Goal: Task Accomplishment & Management: Manage account settings

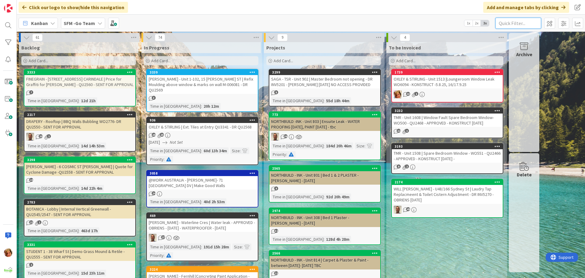
click at [516, 23] on input "text" at bounding box center [518, 23] width 46 height 11
type input "308"
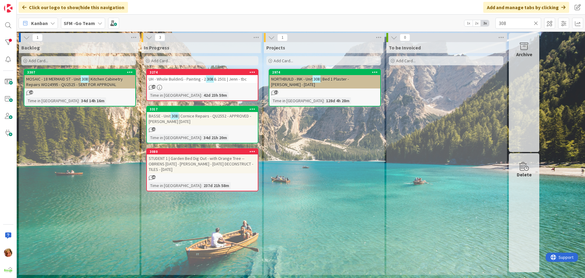
click at [187, 115] on span "| Cornice Repairs - QU2552 - APPROVED - [PERSON_NAME] [DATE]" at bounding box center [200, 118] width 102 height 11
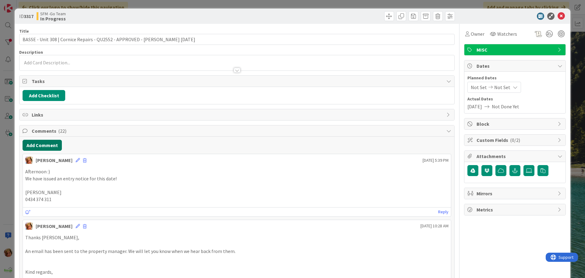
click at [47, 147] on button "Add Comment" at bounding box center [42, 145] width 39 height 11
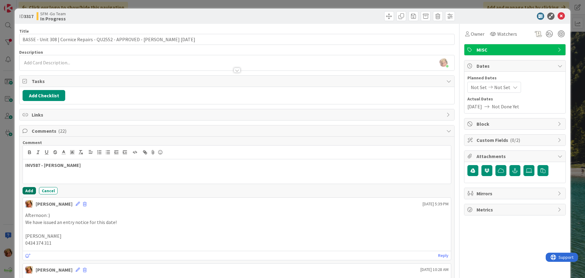
click at [27, 189] on button "Add" at bounding box center [29, 190] width 13 height 7
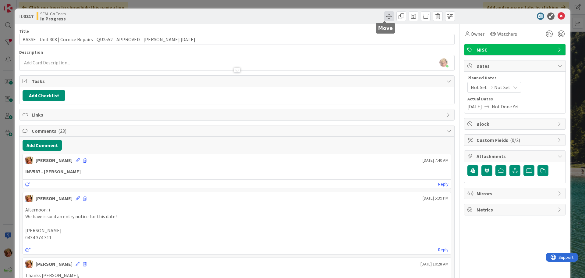
click at [385, 13] on span at bounding box center [389, 16] width 10 height 10
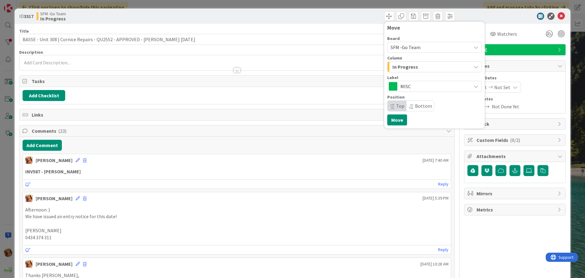
click at [412, 68] on div "In Progress" at bounding box center [431, 67] width 80 height 10
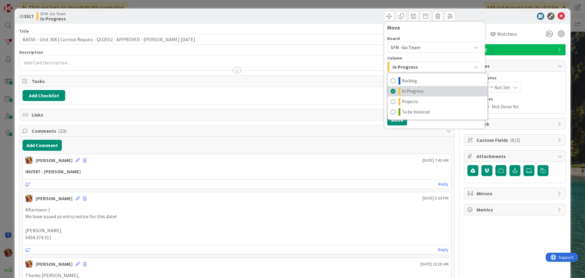
click at [411, 91] on span "In Progress" at bounding box center [413, 90] width 22 height 7
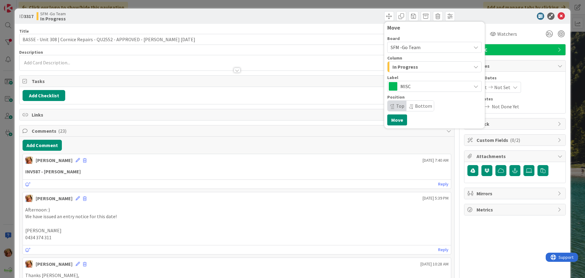
drag, startPoint x: 408, startPoint y: 67, endPoint x: 408, endPoint y: 77, distance: 9.8
click at [408, 67] on span "In Progress" at bounding box center [405, 67] width 26 height 8
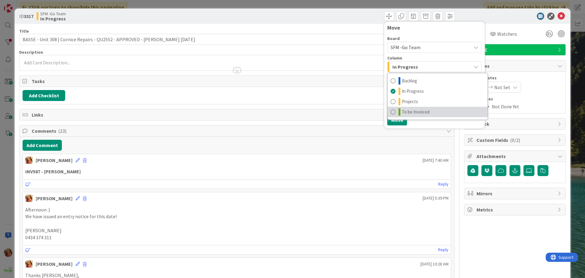
click at [409, 111] on span "To be Invoiced" at bounding box center [416, 111] width 28 height 7
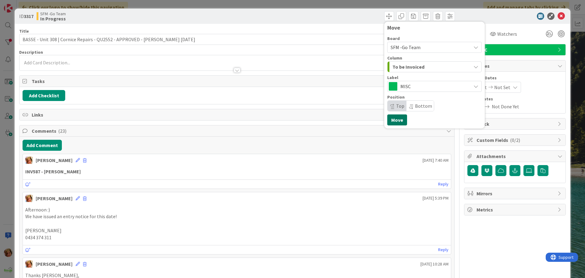
click at [388, 120] on button "Move" at bounding box center [397, 119] width 20 height 11
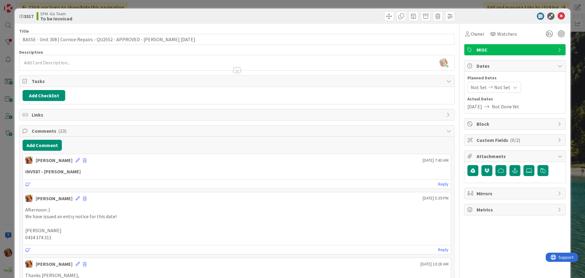
click at [369, 11] on div "ID 3317 SFM -Go Team To be Invoiced Move Move" at bounding box center [293, 16] width 556 height 15
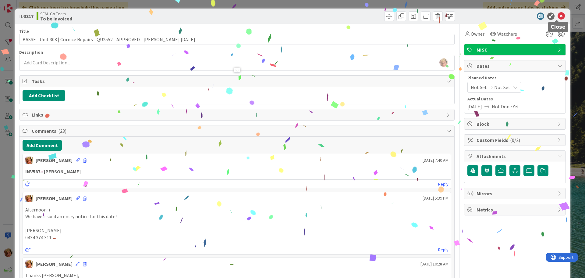
click at [557, 16] on icon at bounding box center [560, 15] width 7 height 7
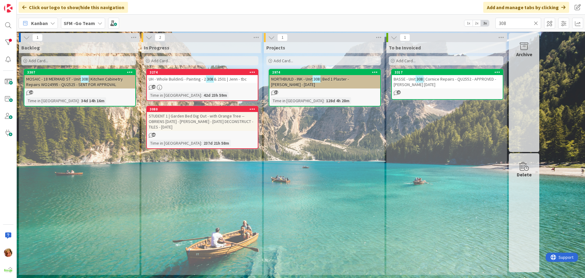
click at [535, 23] on icon at bounding box center [536, 22] width 4 height 5
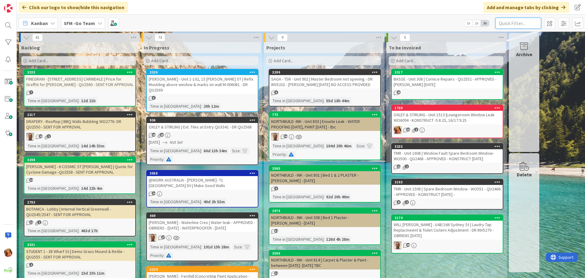
click at [532, 22] on input "text" at bounding box center [518, 23] width 46 height 11
type input "SOUTHPORT"
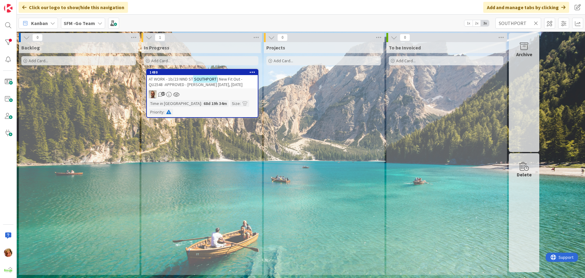
click at [176, 76] on span "AT WORK - 1b/23 NIND ST" at bounding box center [171, 78] width 44 height 5
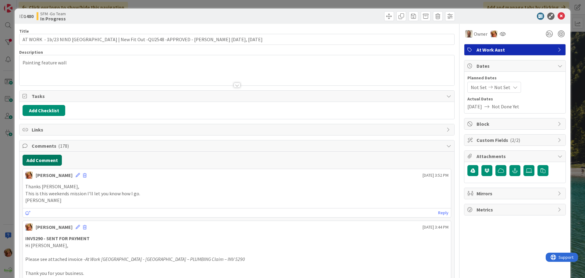
click at [44, 161] on button "Add Comment" at bounding box center [42, 159] width 39 height 11
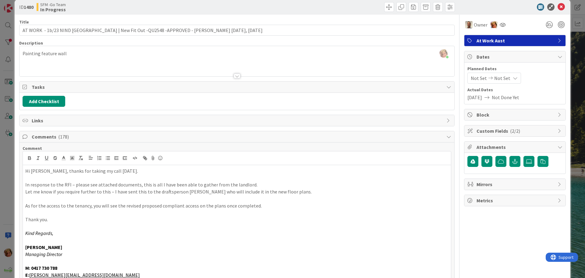
scroll to position [70, 0]
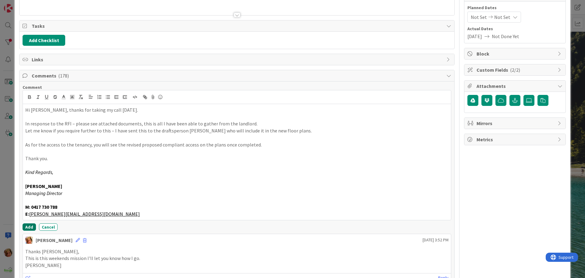
click at [29, 225] on button "Add" at bounding box center [29, 226] width 13 height 7
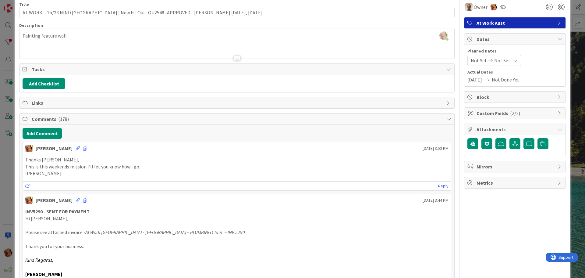
scroll to position [0, 0]
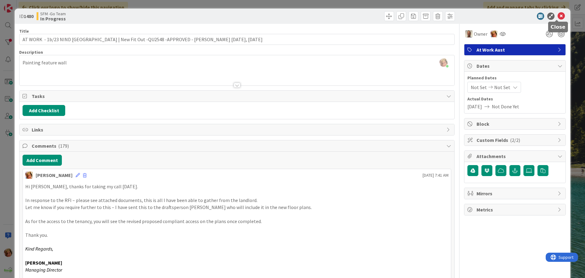
click at [557, 15] on icon at bounding box center [560, 15] width 7 height 7
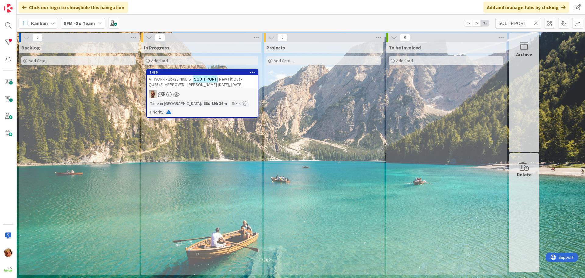
click at [536, 22] on icon at bounding box center [536, 22] width 4 height 5
click at [536, 22] on input "text" at bounding box center [518, 23] width 46 height 11
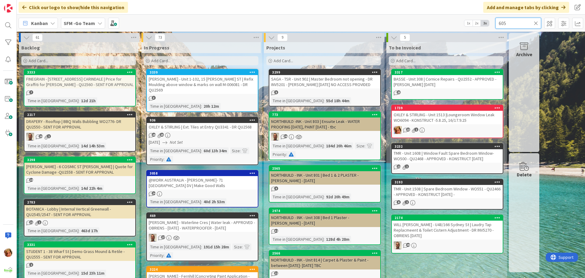
type input "605"
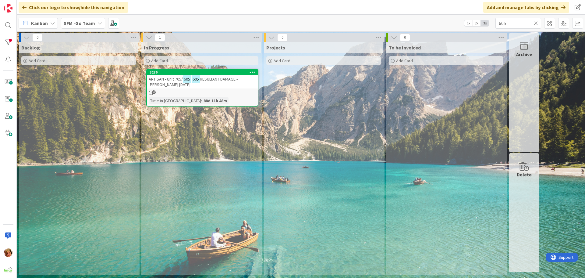
click at [216, 76] on div "ARTISAN - Unit 705/ 605 | 605 RESULTANT DAMAGE - [PERSON_NAME] [DATE]" at bounding box center [202, 81] width 111 height 13
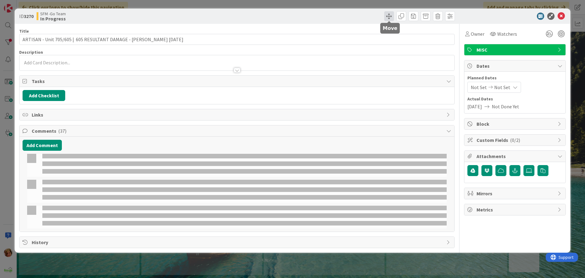
click at [387, 14] on span at bounding box center [389, 16] width 10 height 10
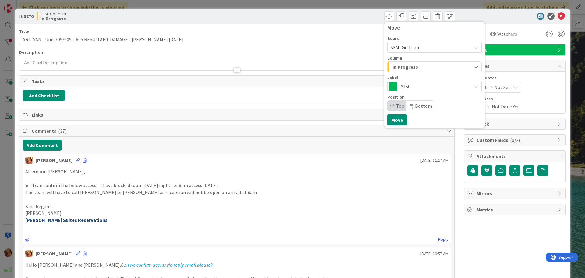
click at [414, 69] on div "In Progress" at bounding box center [431, 67] width 80 height 10
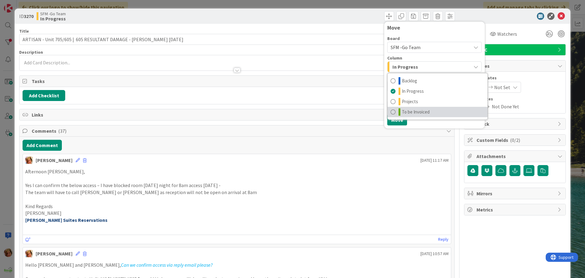
click at [421, 112] on span "To be Invoiced" at bounding box center [416, 111] width 28 height 7
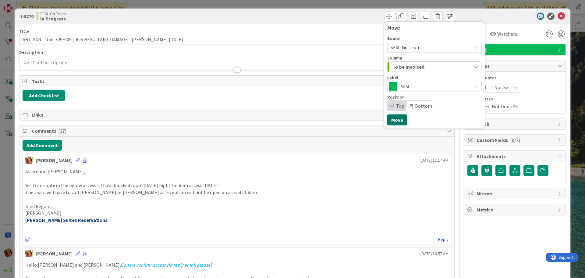
click at [394, 119] on button "Move" at bounding box center [397, 119] width 20 height 11
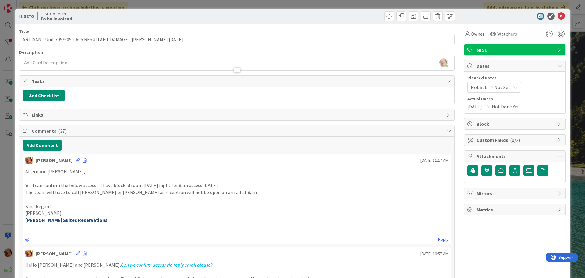
click at [350, 16] on div "Move Move" at bounding box center [347, 16] width 216 height 10
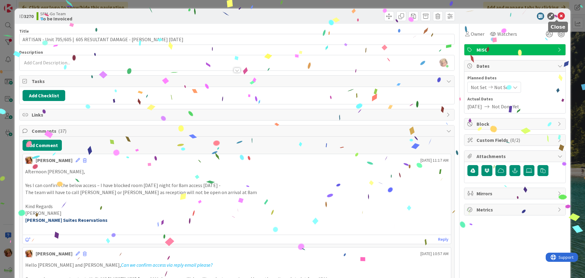
click at [559, 16] on icon at bounding box center [560, 15] width 7 height 7
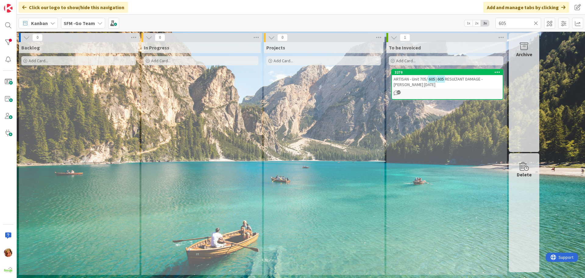
click at [456, 76] on div "ARTISAN - Unit 705/ 605 | 605 RESULTANT DAMAGE - [PERSON_NAME] [DATE]" at bounding box center [447, 81] width 111 height 13
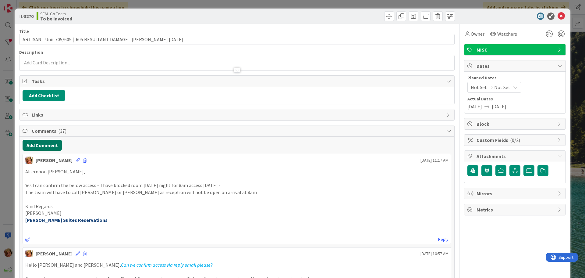
click at [47, 147] on button "Add Comment" at bounding box center [42, 145] width 39 height 11
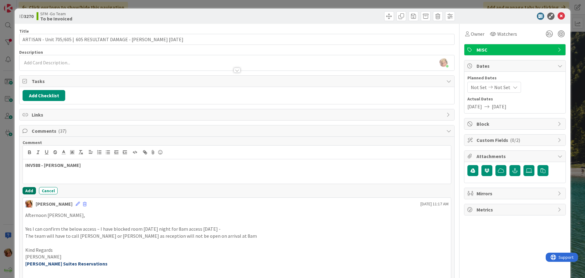
click at [30, 188] on button "Add" at bounding box center [29, 190] width 13 height 7
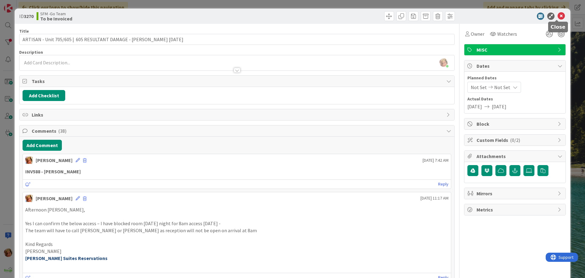
click at [558, 16] on icon at bounding box center [560, 15] width 7 height 7
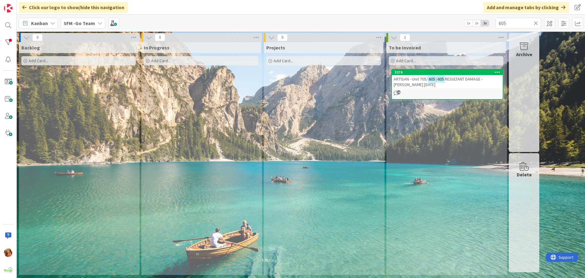
click at [536, 23] on icon at bounding box center [536, 22] width 4 height 5
click at [536, 23] on input "text" at bounding box center [518, 23] width 46 height 11
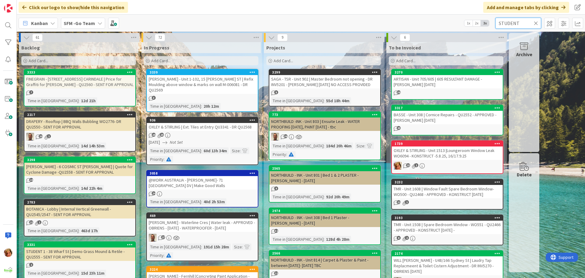
type input "STUDENT"
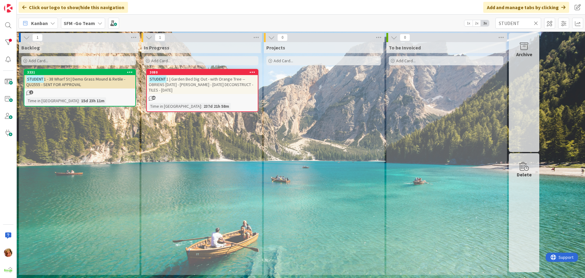
click at [201, 77] on span "1 | Garden Bed Dig Out - with Orange Tree -- OBRIENS [DATE] - [PERSON_NAME] - […" at bounding box center [201, 84] width 104 height 16
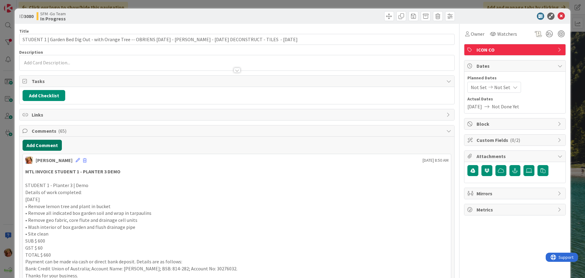
click at [48, 146] on button "Add Comment" at bounding box center [42, 145] width 39 height 11
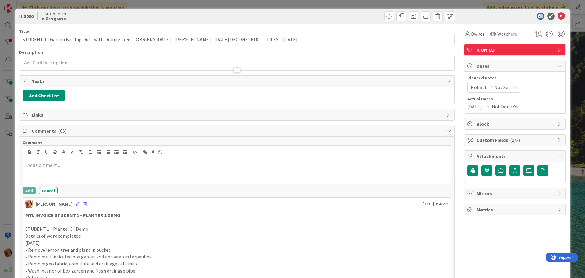
click at [62, 163] on p at bounding box center [236, 164] width 423 height 7
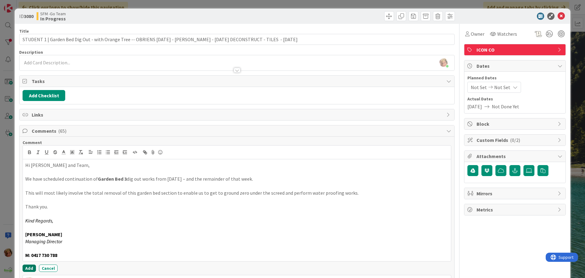
click at [29, 267] on button "Add" at bounding box center [29, 267] width 13 height 7
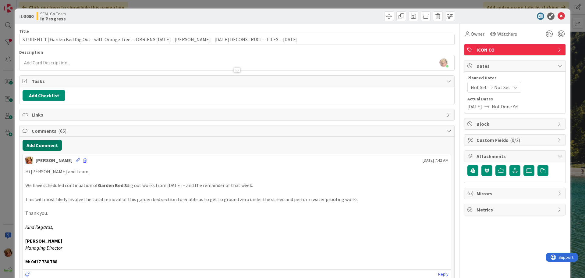
click at [48, 147] on button "Add Comment" at bounding box center [42, 145] width 39 height 11
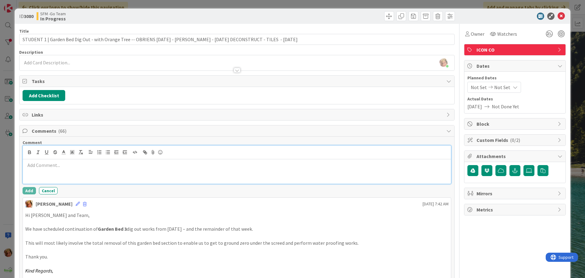
drag, startPoint x: 69, startPoint y: 158, endPoint x: 68, endPoint y: 165, distance: 7.1
click at [69, 158] on div at bounding box center [237, 152] width 428 height 14
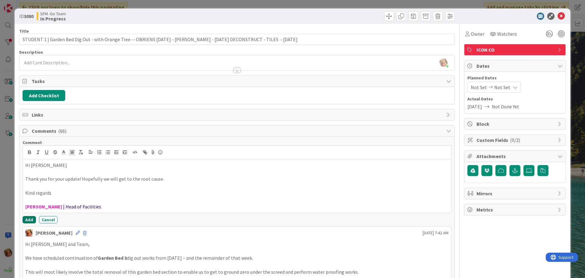
click at [29, 218] on button "Add" at bounding box center [29, 219] width 13 height 7
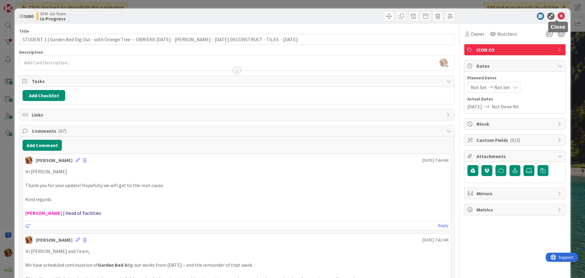
click at [557, 16] on icon at bounding box center [560, 15] width 7 height 7
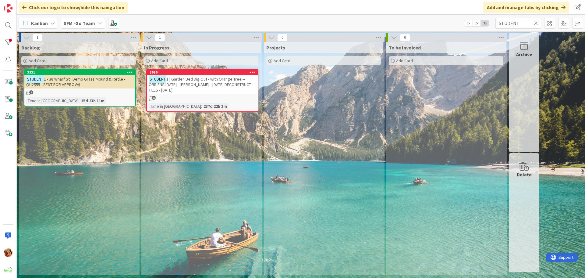
click at [536, 23] on icon at bounding box center [536, 22] width 4 height 5
click at [536, 23] on input "text" at bounding box center [518, 23] width 46 height 11
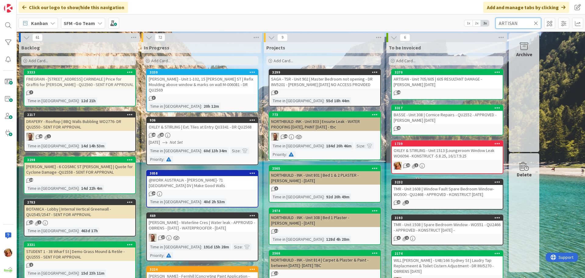
type input "ARTISAN"
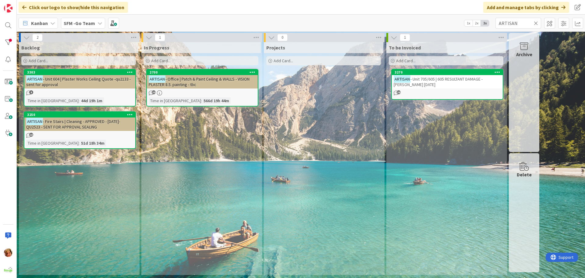
click at [203, 79] on span "- Office | Patch & Paint Ceiling & WALLS - VISION PLASTER 8.5. painting - tbc" at bounding box center [199, 81] width 101 height 11
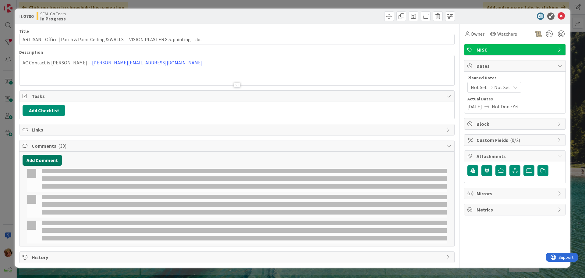
click at [44, 159] on button "Add Comment" at bounding box center [42, 159] width 39 height 11
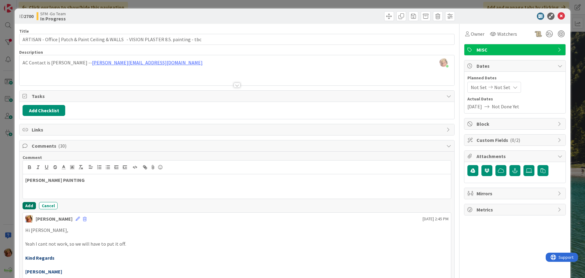
click at [28, 204] on button "Add" at bounding box center [29, 205] width 13 height 7
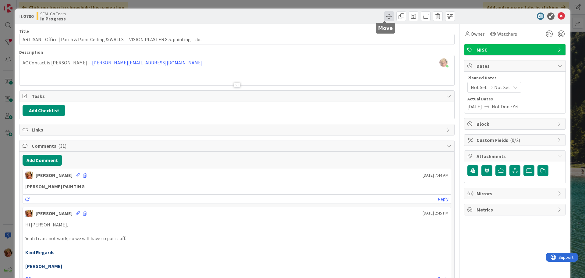
click at [384, 14] on span at bounding box center [389, 16] width 10 height 10
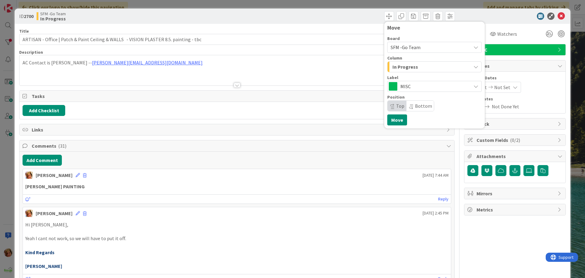
click at [429, 65] on div "In Progress" at bounding box center [431, 67] width 80 height 10
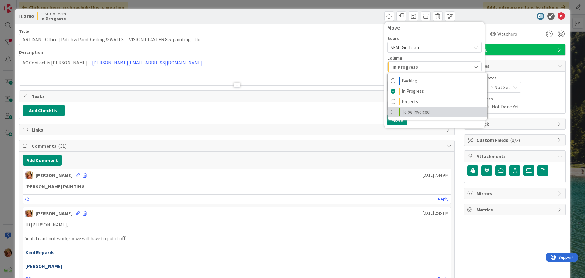
click at [425, 111] on link "To be Invoiced" at bounding box center [437, 112] width 100 height 10
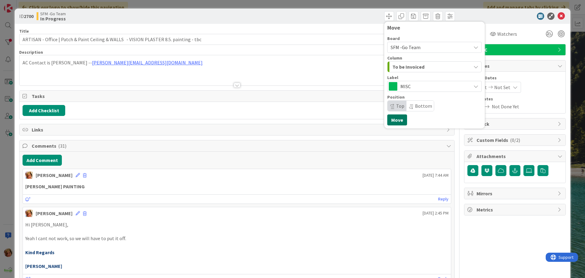
click at [398, 120] on button "Move" at bounding box center [397, 119] width 20 height 11
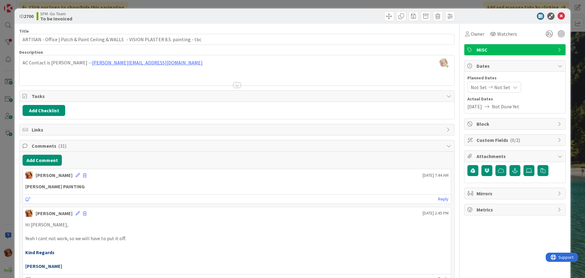
click at [340, 17] on div "Move Move" at bounding box center [347, 16] width 216 height 10
click at [557, 17] on icon at bounding box center [560, 15] width 7 height 7
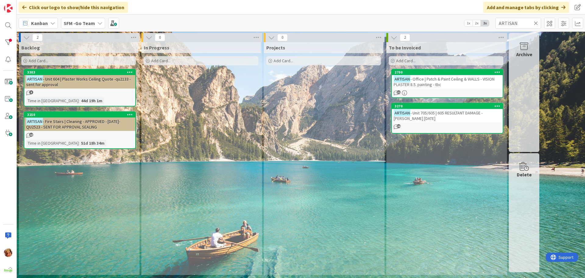
click at [535, 23] on icon at bounding box center [536, 22] width 4 height 5
click at [535, 23] on input "text" at bounding box center [518, 23] width 46 height 11
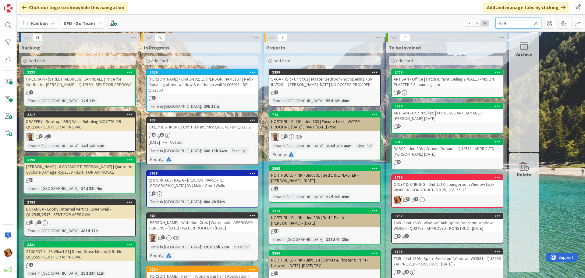
type input "429"
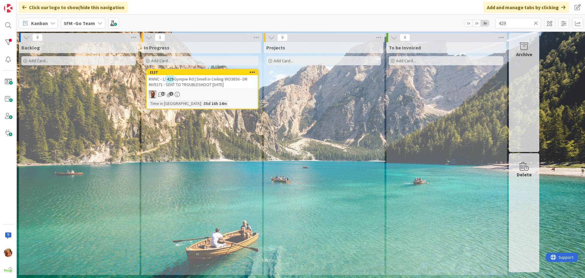
drag, startPoint x: 535, startPoint y: 23, endPoint x: 526, endPoint y: 16, distance: 11.3
drag, startPoint x: 526, startPoint y: 16, endPoint x: 218, endPoint y: 79, distance: 314.4
click at [218, 79] on span "Gympie Rd | Smell in Ceiling WO3856 - DR INV5271 - SENT TO TROUBLESHOOT [DATE]" at bounding box center [198, 81] width 99 height 11
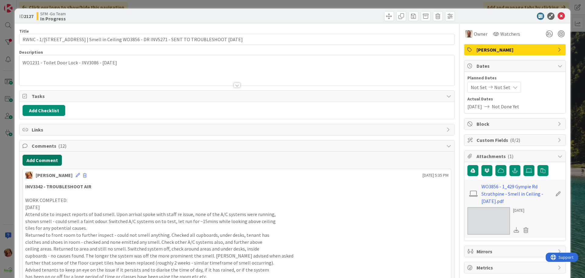
click at [39, 161] on button "Add Comment" at bounding box center [42, 159] width 39 height 11
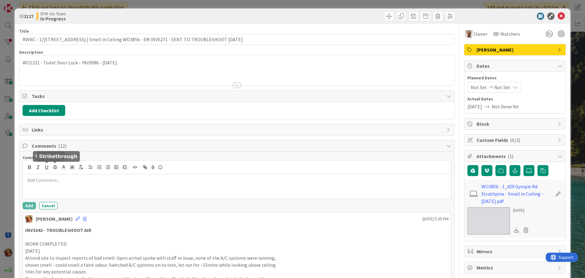
click at [74, 186] on div at bounding box center [237, 186] width 428 height 24
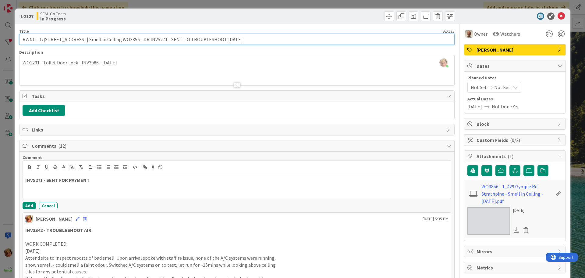
click at [136, 38] on input "RWNC - 1/[STREET_ADDRESS] | Smell in Ceiling WO3856 - DR INV5271 - SENT TO TROU…" at bounding box center [236, 39] width 435 height 11
type input "RWNC - 1/[STREET_ADDRESS] | Smell in Ceiling WO3856 -INV5271 - SENT TO TROUBLES…"
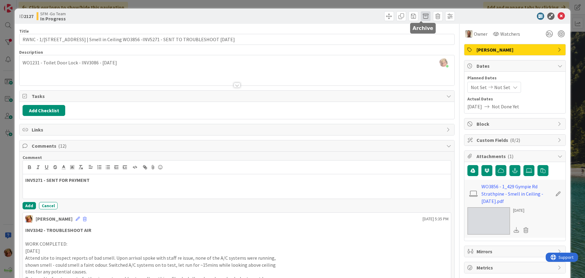
click at [421, 17] on span at bounding box center [426, 16] width 10 height 10
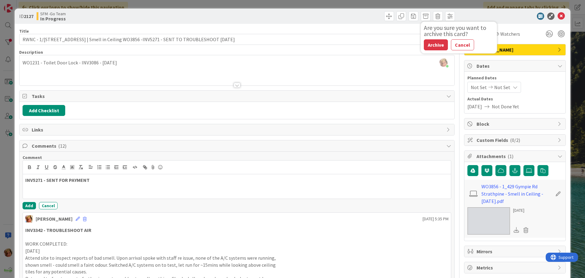
drag, startPoint x: 433, startPoint y: 45, endPoint x: 376, endPoint y: 52, distance: 57.3
click at [433, 45] on button "Archive" at bounding box center [436, 44] width 24 height 11
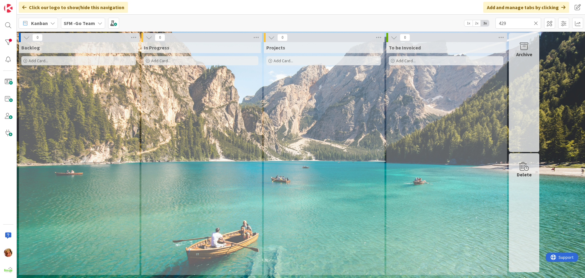
click at [535, 22] on icon at bounding box center [536, 22] width 4 height 5
click at [535, 22] on input "text" at bounding box center [518, 23] width 46 height 11
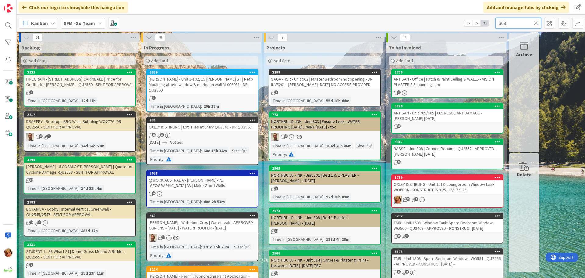
type input "308"
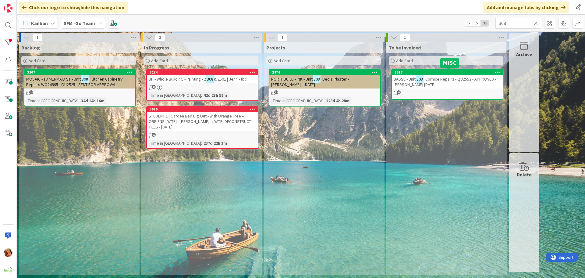
click at [458, 79] on span "| Cornice Repairs - QU2552 - APPROVED - [PERSON_NAME] [DATE]" at bounding box center [445, 81] width 102 height 11
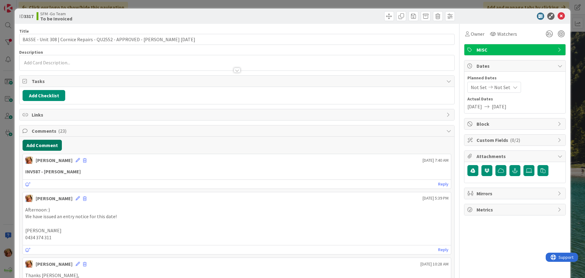
click at [43, 147] on button "Add Comment" at bounding box center [42, 145] width 39 height 11
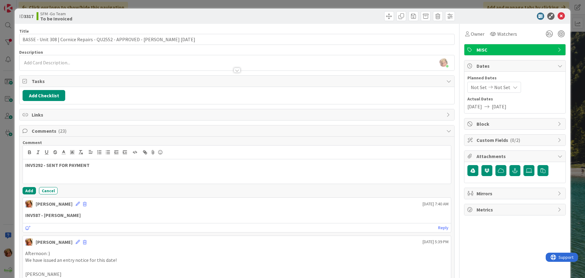
drag, startPoint x: 43, startPoint y: 147, endPoint x: 37, endPoint y: 144, distance: 7.0
click at [108, 168] on p at bounding box center [236, 171] width 423 height 7
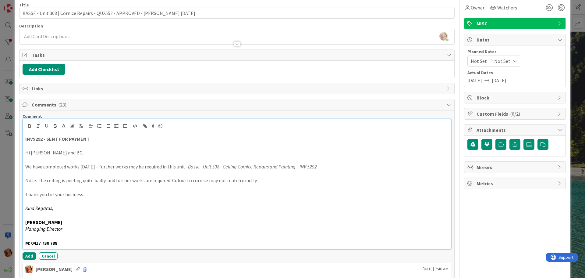
scroll to position [61, 0]
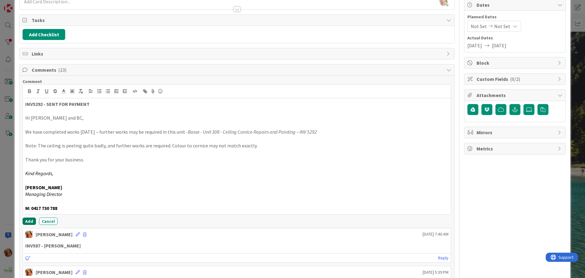
click at [30, 222] on button "Add" at bounding box center [29, 220] width 13 height 7
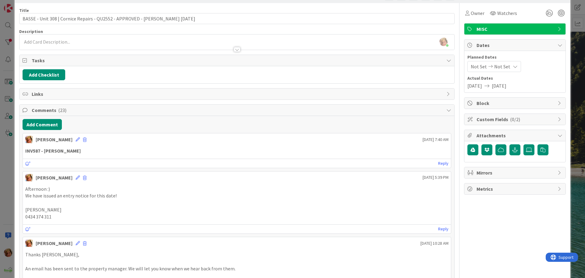
scroll to position [0, 0]
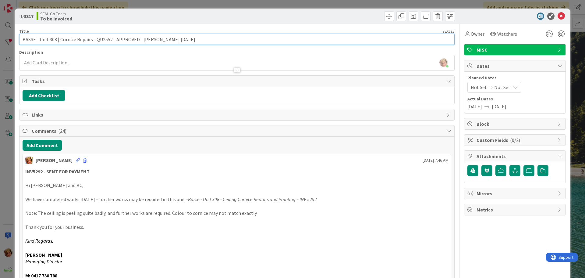
click at [181, 40] on input "BASSE - Unit 308 | Cornice Repairs - QU2552 - APPROVED - [PERSON_NAME] [DATE]" at bounding box center [236, 39] width 435 height 11
type input "BASSE - Unit 308 | Cornice Repairs - QU2552 - APPROVED - [PERSON_NAME] [DATE] -…"
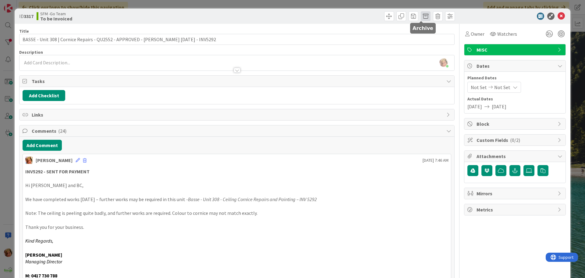
click at [421, 15] on span at bounding box center [426, 16] width 10 height 10
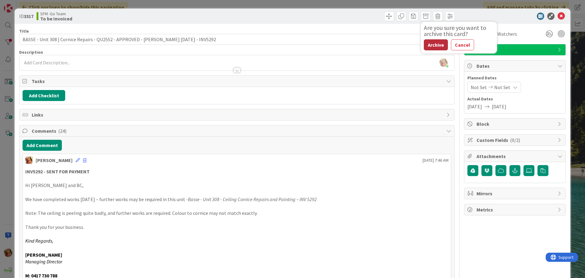
click at [429, 44] on button "Archive" at bounding box center [436, 44] width 24 height 11
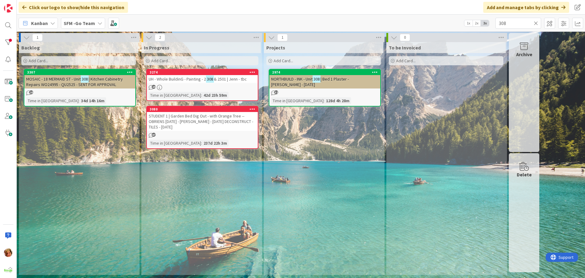
click at [536, 23] on icon at bounding box center [536, 22] width 4 height 5
click at [536, 23] on input "text" at bounding box center [518, 23] width 46 height 11
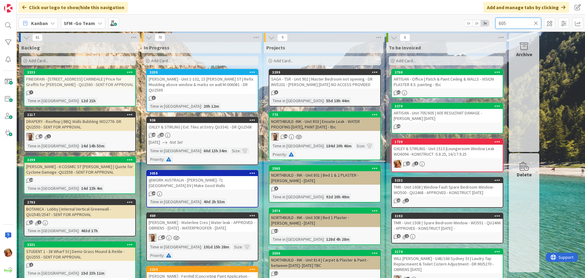
type input "605"
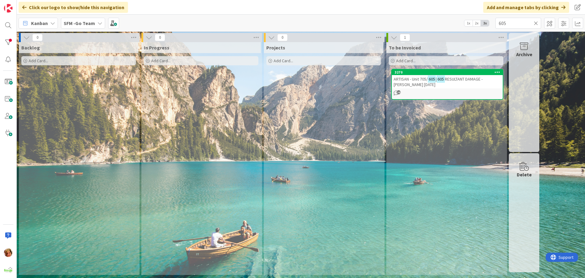
drag, startPoint x: 536, startPoint y: 23, endPoint x: 391, endPoint y: 80, distance: 156.3
click at [391, 80] on div "3270 ARTISAN - Unit 705/ 605 | 605 RESULTANT DAMAGE - [PERSON_NAME] [DATE] 38" at bounding box center [447, 84] width 112 height 31
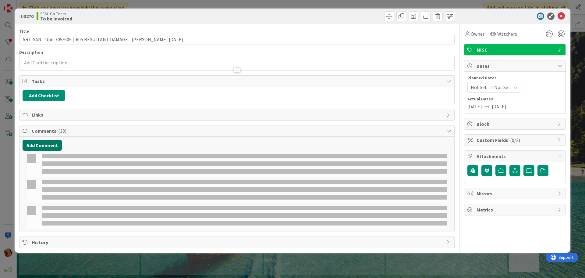
click at [40, 143] on button "Add Comment" at bounding box center [42, 145] width 39 height 11
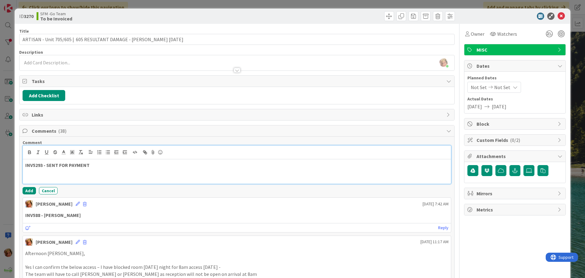
click at [98, 166] on p "INV5293 - SENT FOR PAYMENT" at bounding box center [236, 164] width 423 height 7
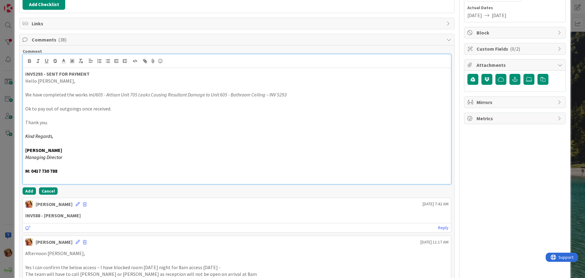
scroll to position [91, 0]
click at [33, 188] on button "Add" at bounding box center [29, 190] width 13 height 7
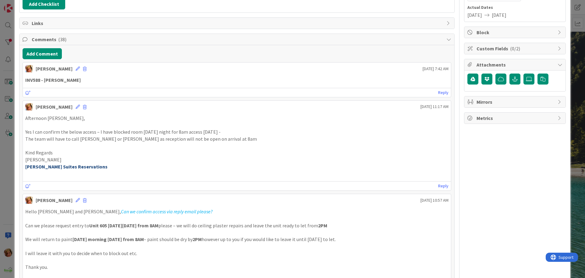
scroll to position [0, 0]
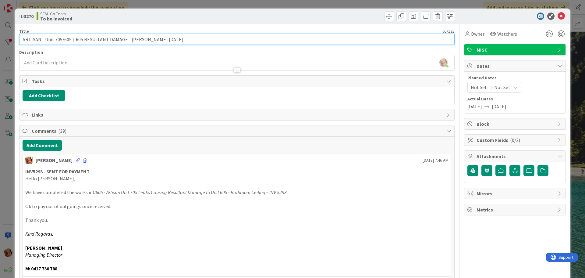
click at [166, 39] on input "ARTISAN - Unit 705/605 | 605 RESULTANT DAMAGE - [PERSON_NAME] [DATE]" at bounding box center [236, 39] width 435 height 11
type input "ARTISAN - Unit 705/605 | 605 RESULTANT DAMAGE - [PERSON_NAME] [DATE] - INV5293"
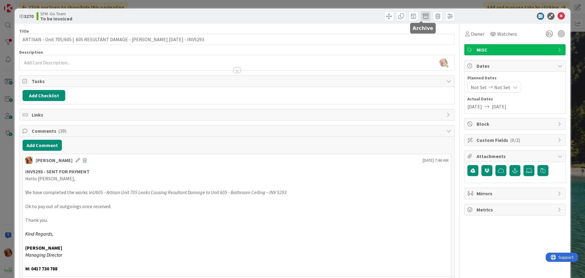
click at [421, 15] on span at bounding box center [426, 16] width 10 height 10
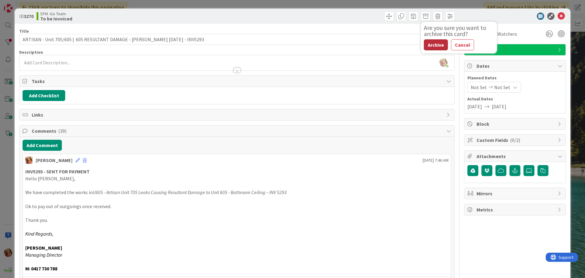
click at [430, 43] on button "Archive" at bounding box center [436, 44] width 24 height 11
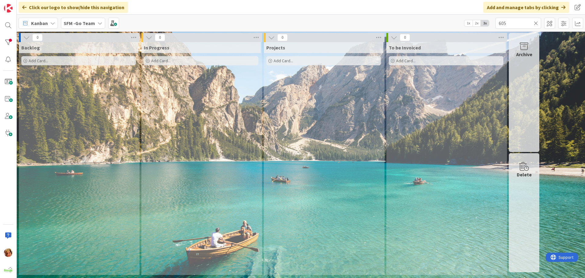
click at [535, 21] on icon at bounding box center [536, 22] width 4 height 5
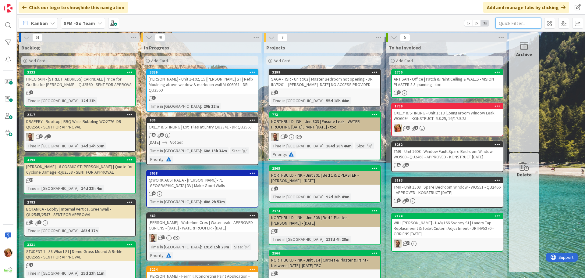
click at [529, 21] on input "text" at bounding box center [518, 23] width 46 height 11
type input "OFFICE"
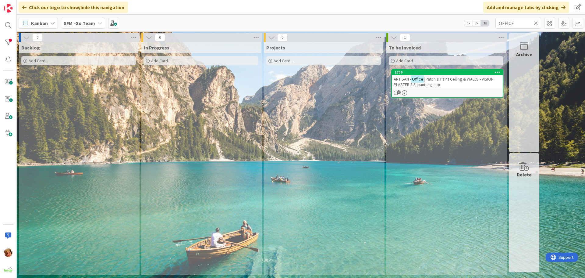
click at [452, 80] on span "| Patch & Paint Ceiling & WALLS - VISION PLASTER 8.5. painting - tbc" at bounding box center [444, 81] width 100 height 11
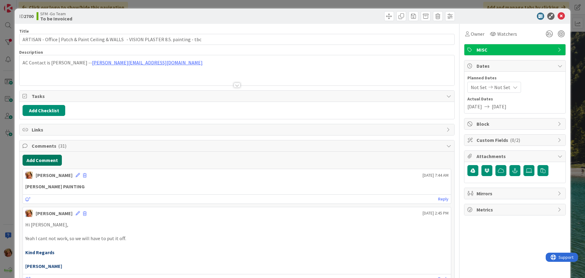
click at [37, 158] on button "Add Comment" at bounding box center [42, 159] width 39 height 11
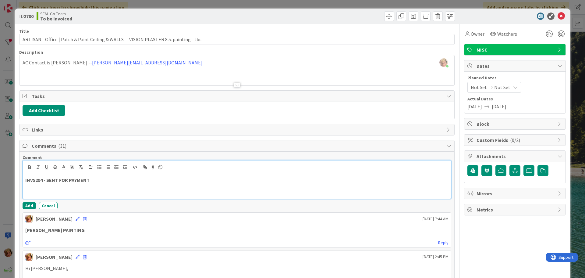
click at [119, 182] on p "INV5294 - SENT FOR PAYMENT" at bounding box center [236, 179] width 423 height 7
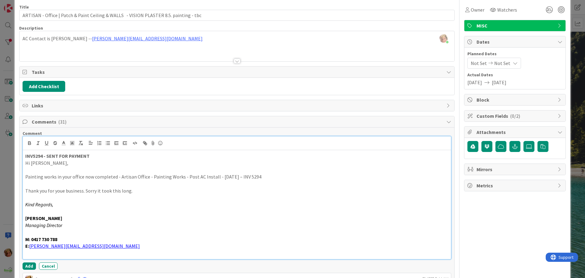
scroll to position [61, 0]
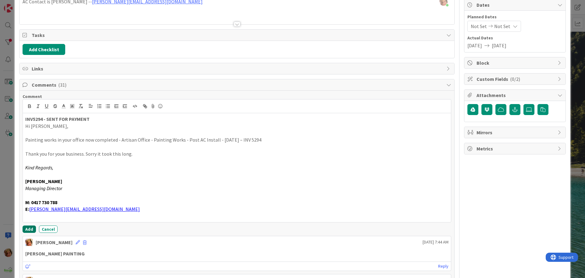
click at [29, 228] on button "Add" at bounding box center [29, 228] width 13 height 7
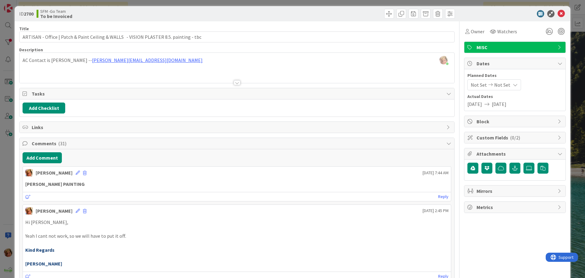
scroll to position [0, 0]
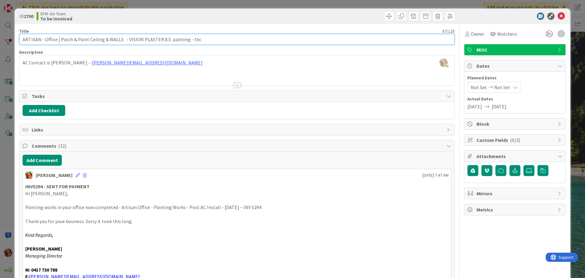
click at [203, 39] on input "ARTISAN - Office | Patch & Paint Ceiling & WALLS - VISION PLASTER 8.5. painting…" at bounding box center [236, 39] width 435 height 11
type input "ARTISAN - Office | Patch & Paint Ceiling & WALLS - VISION PLASTER 8.5. - INV5294"
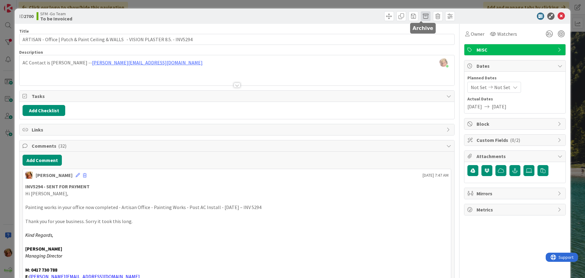
click at [422, 16] on span at bounding box center [426, 16] width 10 height 10
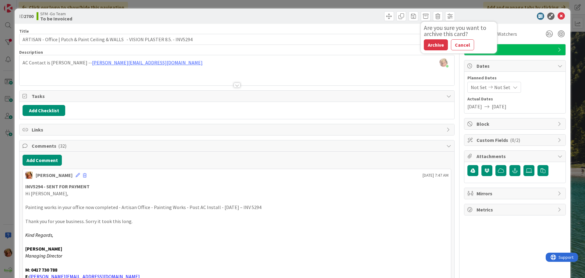
click at [431, 48] on button "Archive" at bounding box center [436, 44] width 24 height 11
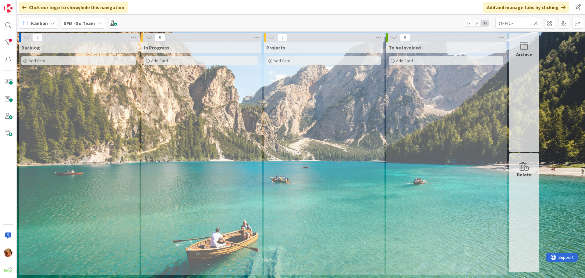
click at [536, 23] on icon at bounding box center [536, 22] width 4 height 5
click at [536, 23] on input "text" at bounding box center [518, 23] width 46 height 11
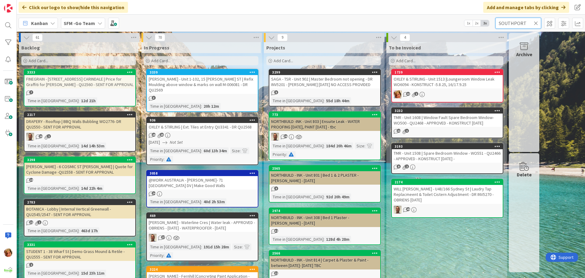
type input "SOUTHPORT"
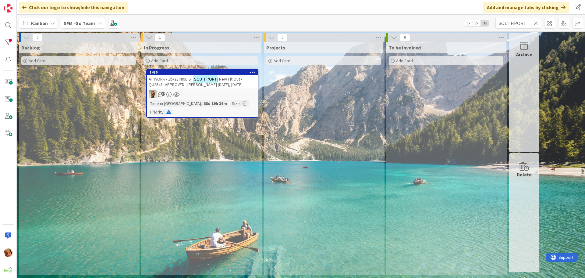
click at [189, 78] on span "AT WORK - 1b/23 NIND ST" at bounding box center [171, 78] width 44 height 5
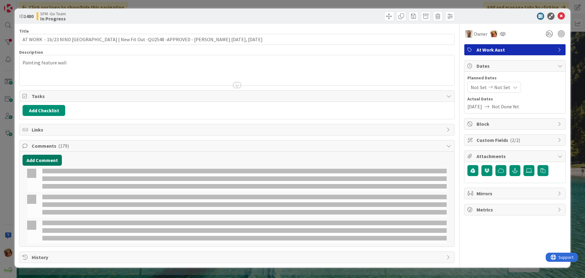
click at [41, 161] on button "Add Comment" at bounding box center [42, 159] width 39 height 11
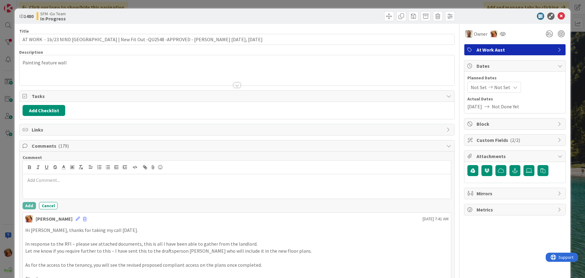
click at [43, 184] on div at bounding box center [237, 186] width 428 height 24
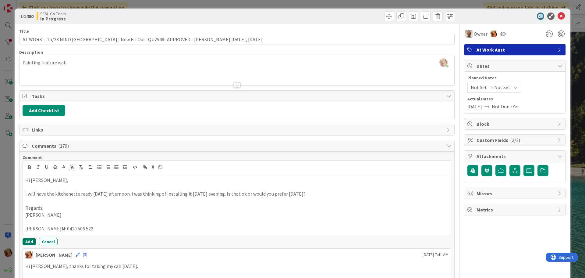
click at [29, 239] on button "Add" at bounding box center [29, 241] width 13 height 7
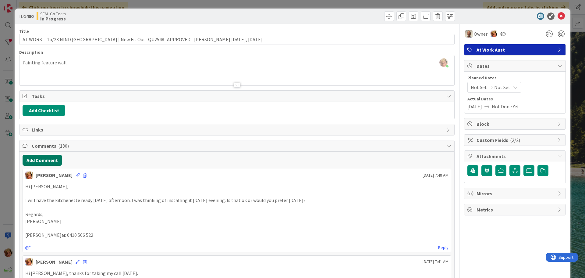
click at [40, 159] on button "Add Comment" at bounding box center [42, 159] width 39 height 11
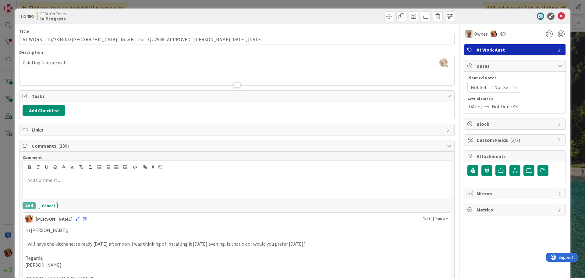
click at [58, 178] on p at bounding box center [236, 179] width 423 height 7
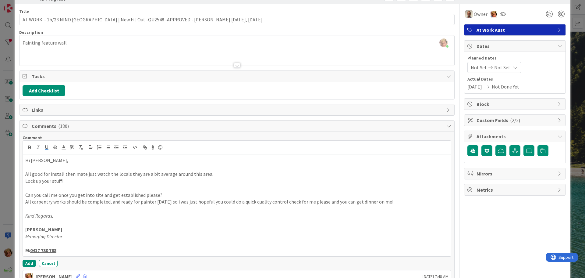
scroll to position [30, 0]
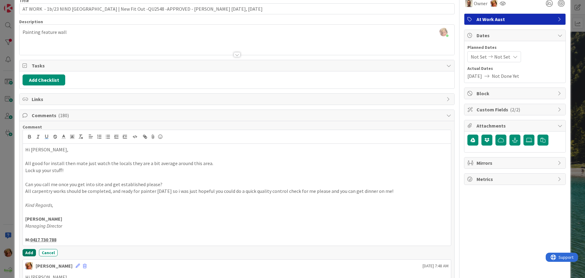
click at [30, 251] on button "Add" at bounding box center [29, 252] width 13 height 7
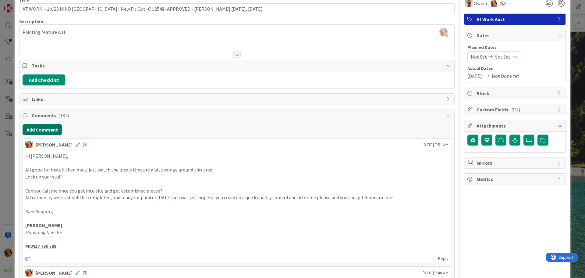
click at [27, 129] on button "Add Comment" at bounding box center [42, 129] width 39 height 11
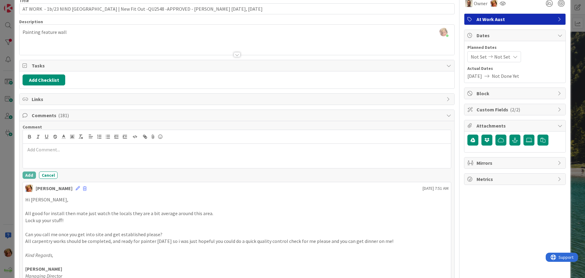
click at [75, 154] on div at bounding box center [237, 155] width 428 height 24
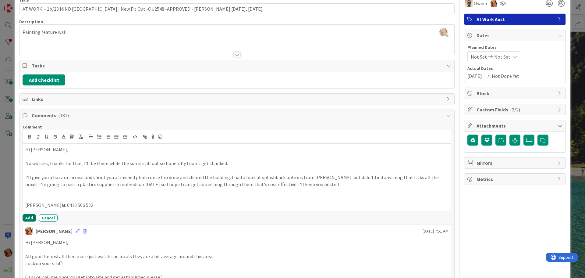
click at [28, 216] on button "Add" at bounding box center [29, 217] width 13 height 7
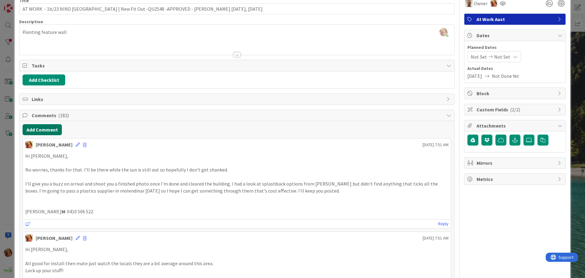
click at [44, 129] on button "Add Comment" at bounding box center [42, 129] width 39 height 11
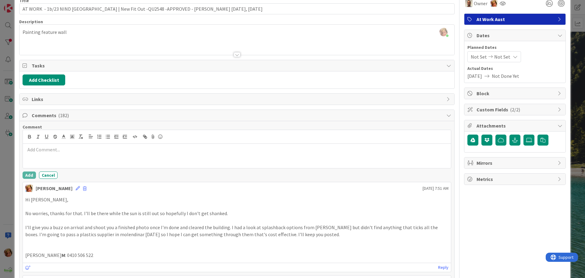
click at [51, 149] on p at bounding box center [236, 149] width 423 height 7
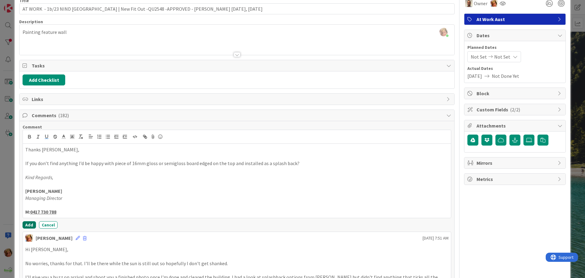
click at [27, 224] on button "Add" at bounding box center [29, 224] width 13 height 7
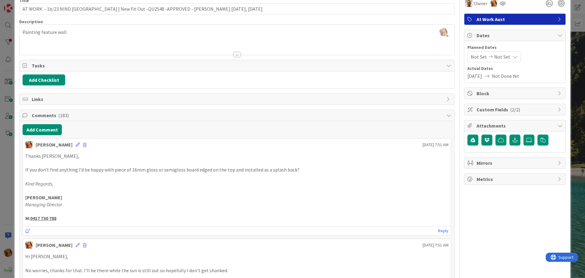
scroll to position [0, 0]
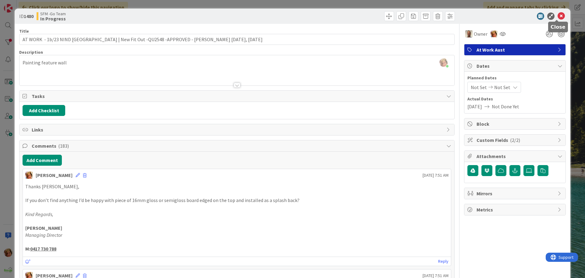
click at [557, 16] on icon at bounding box center [560, 15] width 7 height 7
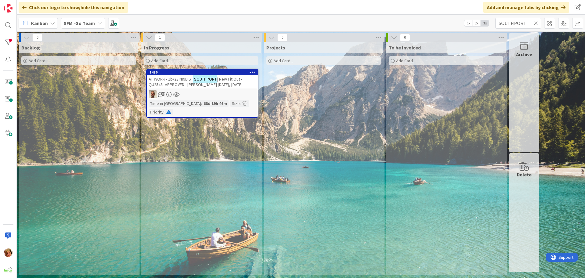
click at [535, 23] on icon at bounding box center [536, 22] width 4 height 5
